Goal: Find specific page/section: Find specific page/section

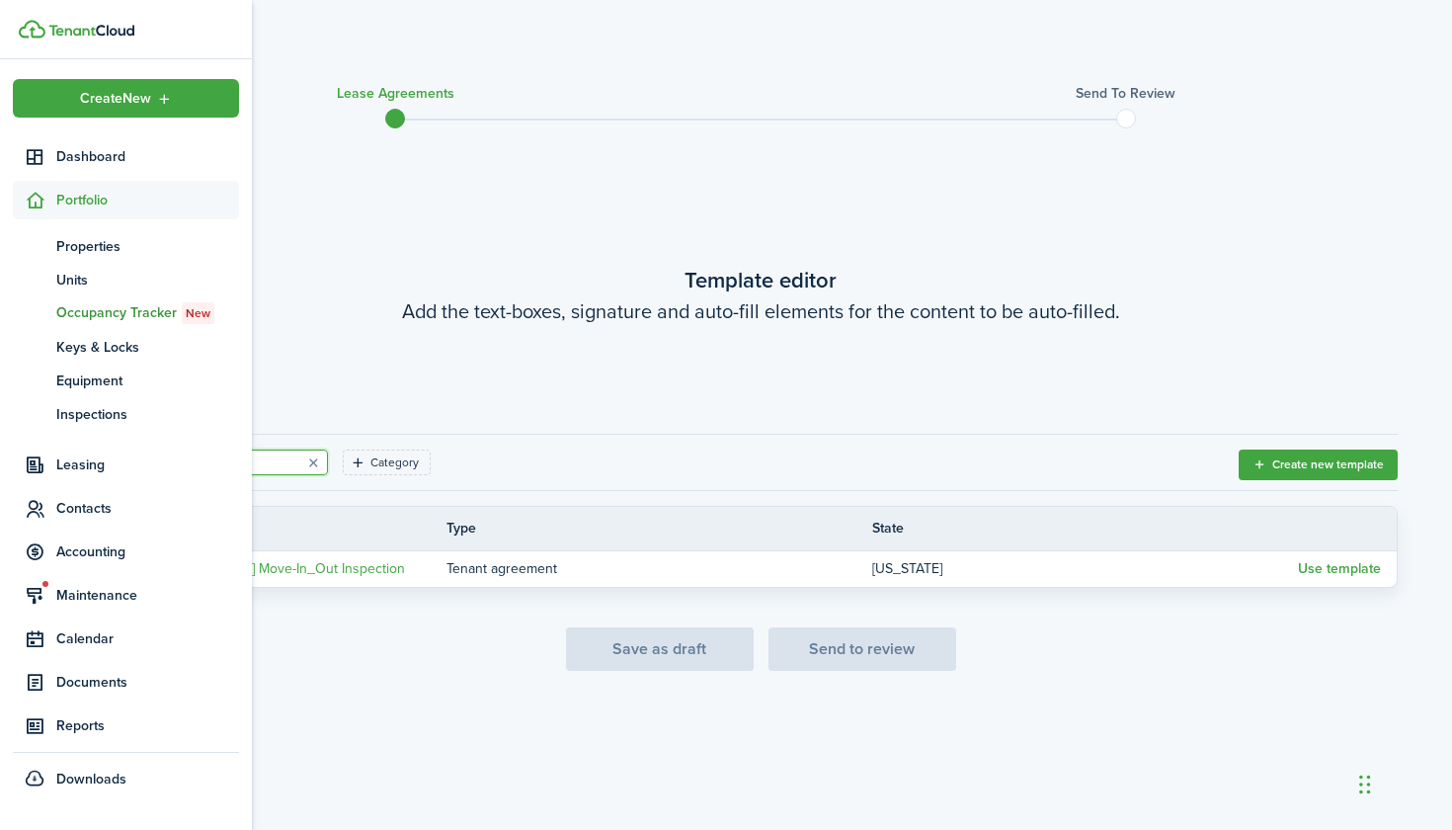
click at [132, 196] on span "Portfolio" at bounding box center [147, 200] width 183 height 21
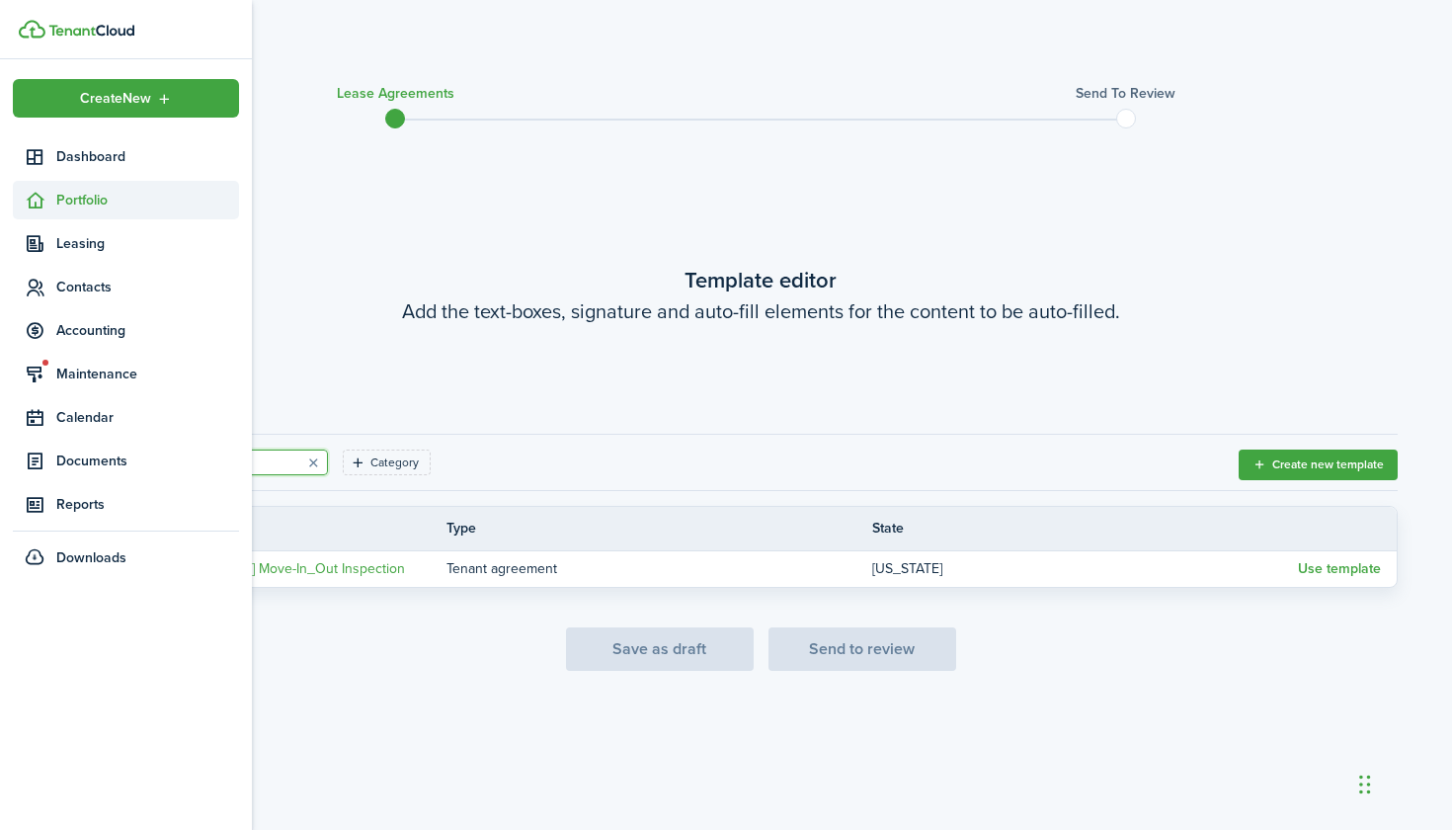
click at [118, 212] on span "Portfolio" at bounding box center [126, 200] width 226 height 39
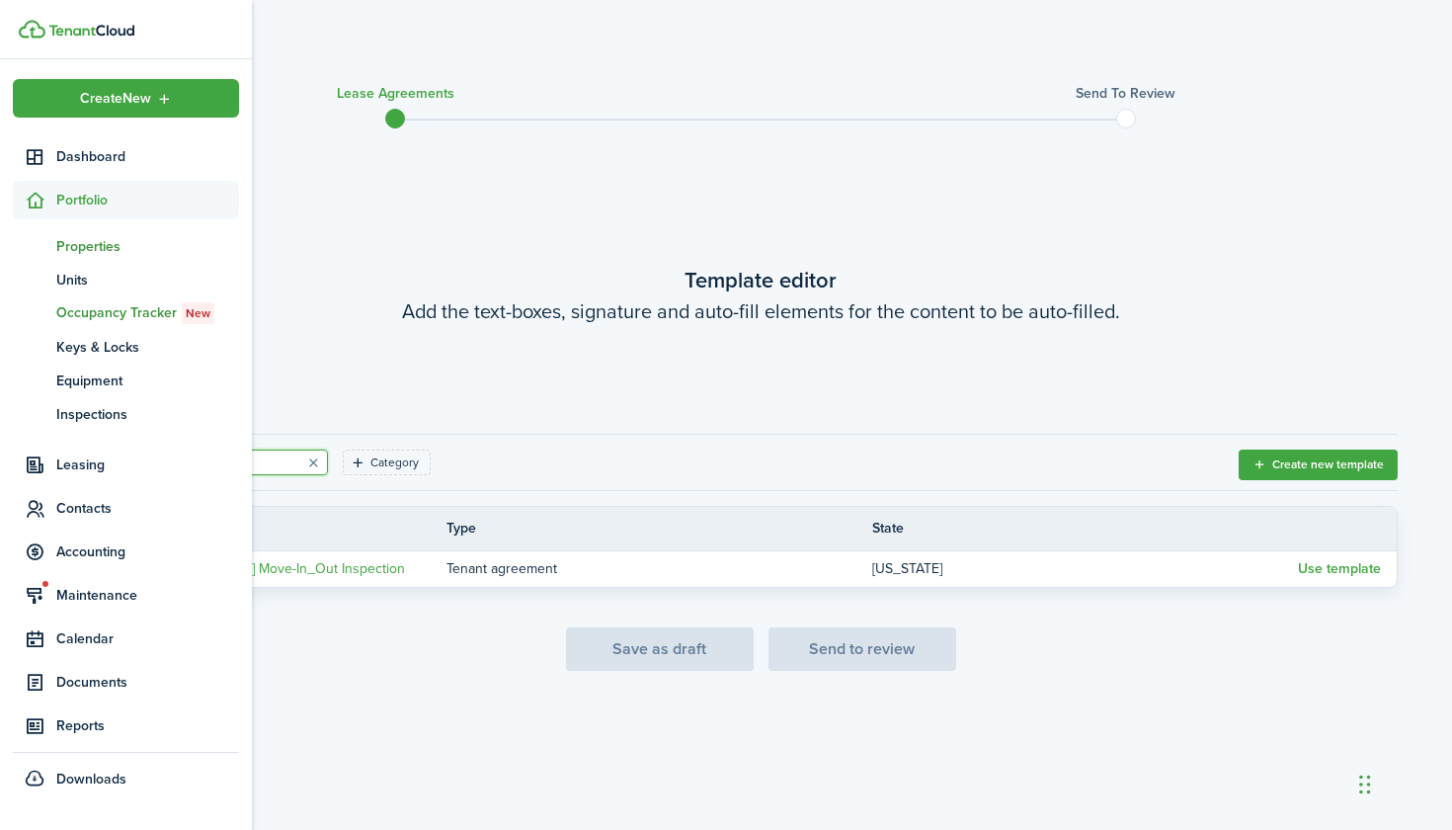
click at [118, 249] on span "Properties" at bounding box center [147, 246] width 183 height 21
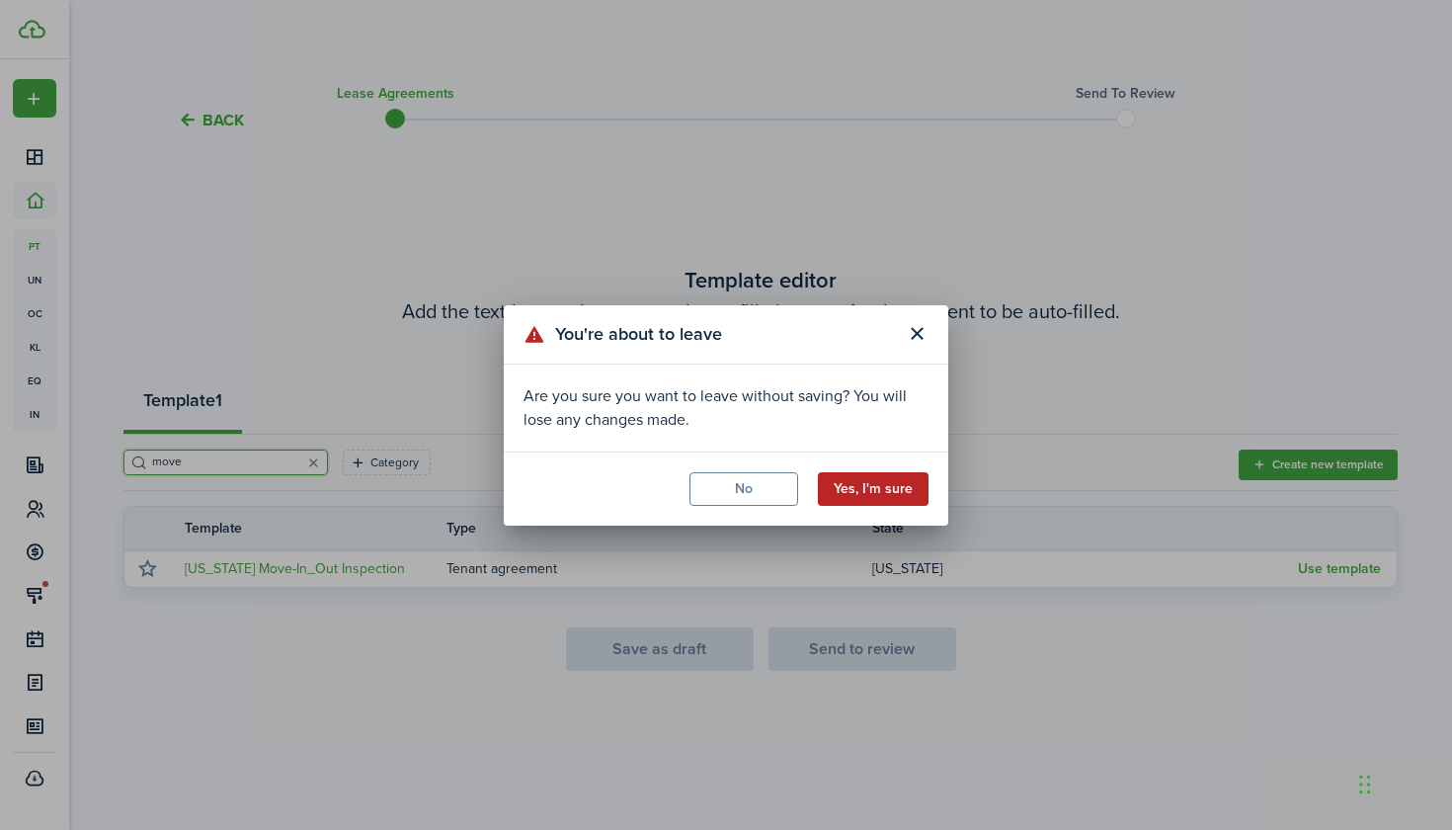
click at [882, 504] on button "Yes, I'm sure" at bounding box center [873, 489] width 111 height 34
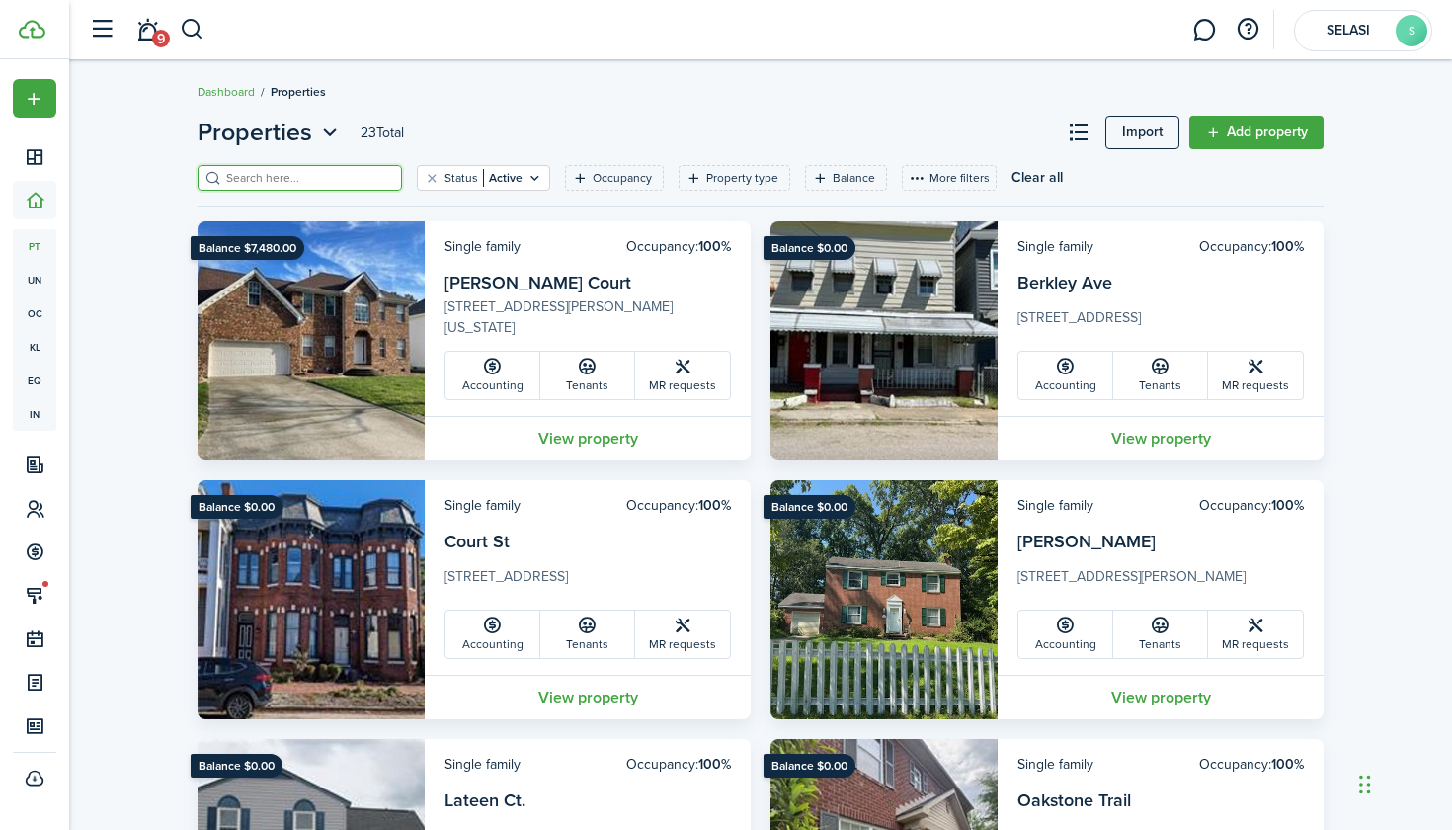
click at [337, 178] on input "search" at bounding box center [308, 178] width 174 height 19
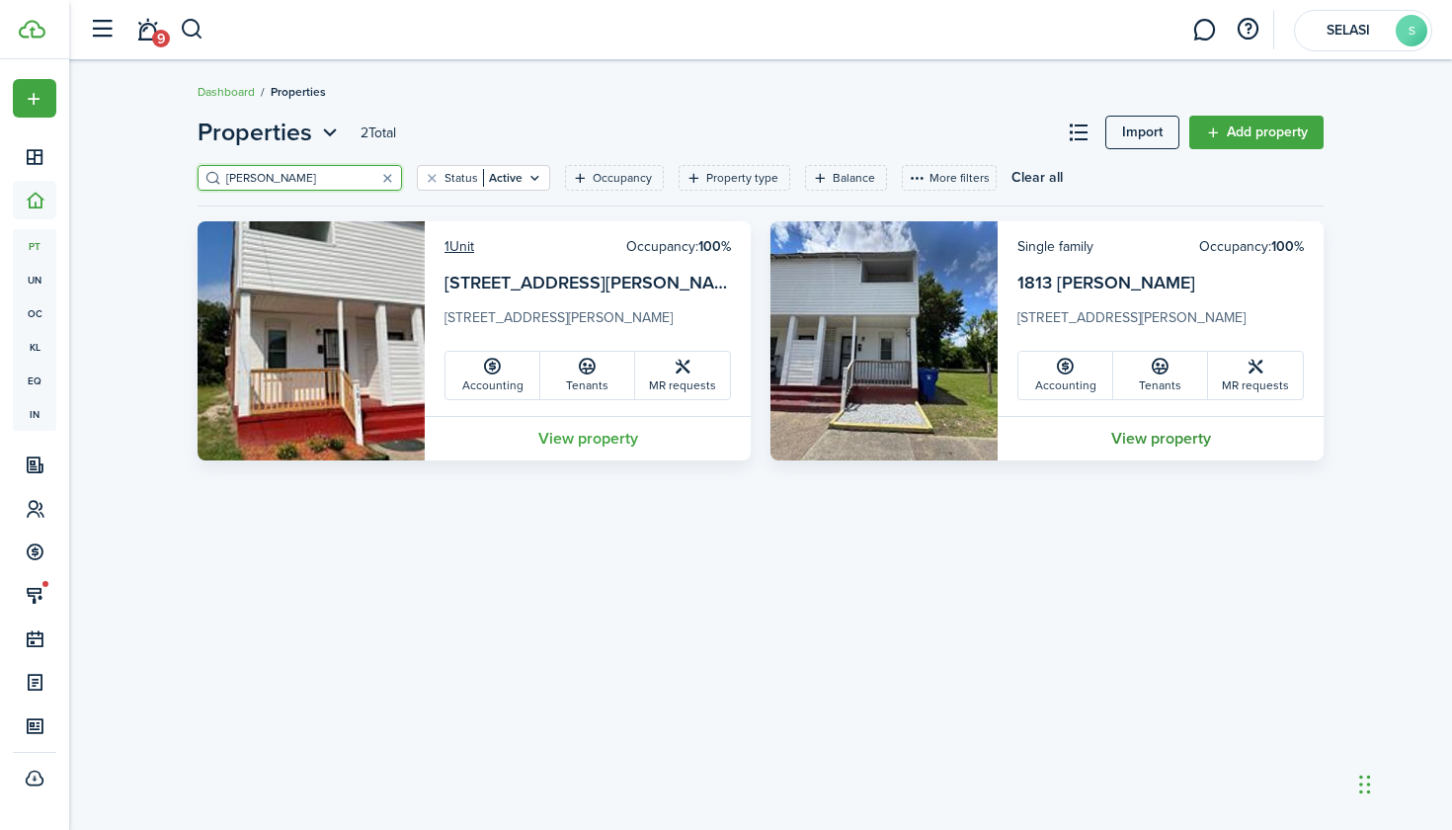
type input "[PERSON_NAME]"
click at [1126, 448] on link "View property" at bounding box center [1161, 438] width 326 height 44
